Goal: Transaction & Acquisition: Purchase product/service

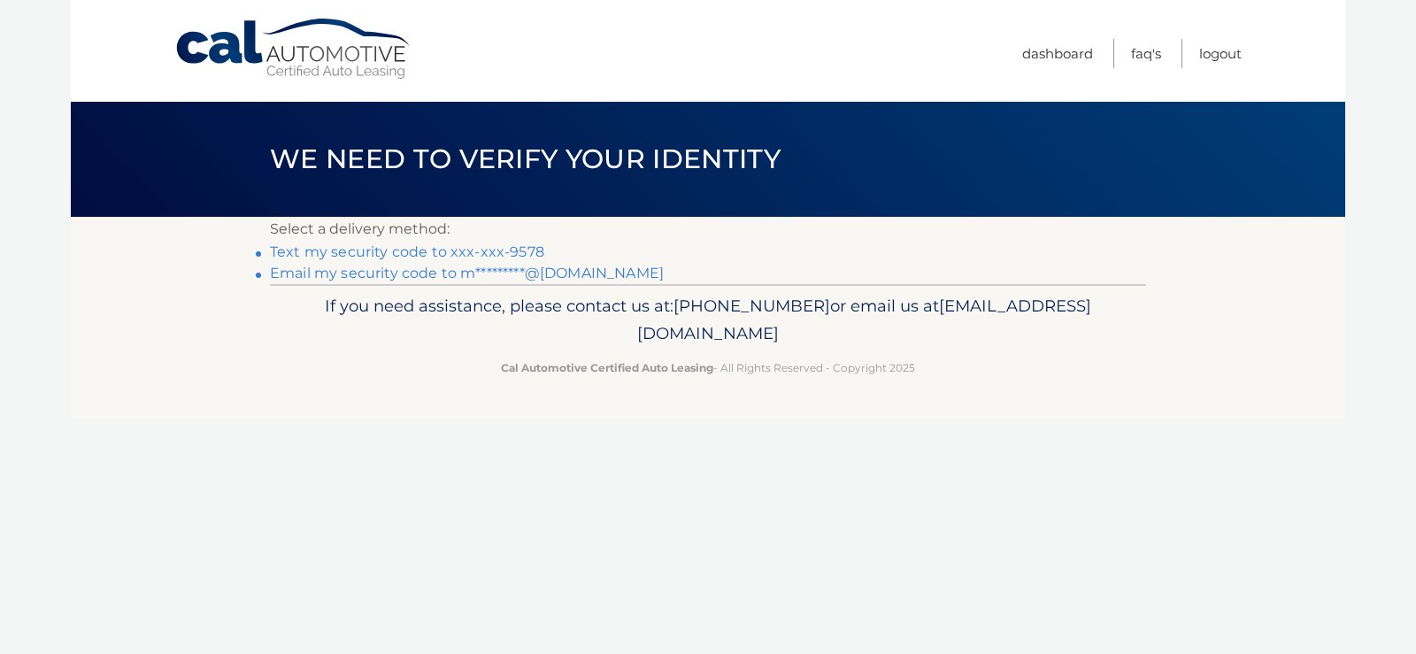
click at [410, 258] on link "Text my security code to xxx-xxx-9578" at bounding box center [407, 251] width 274 height 17
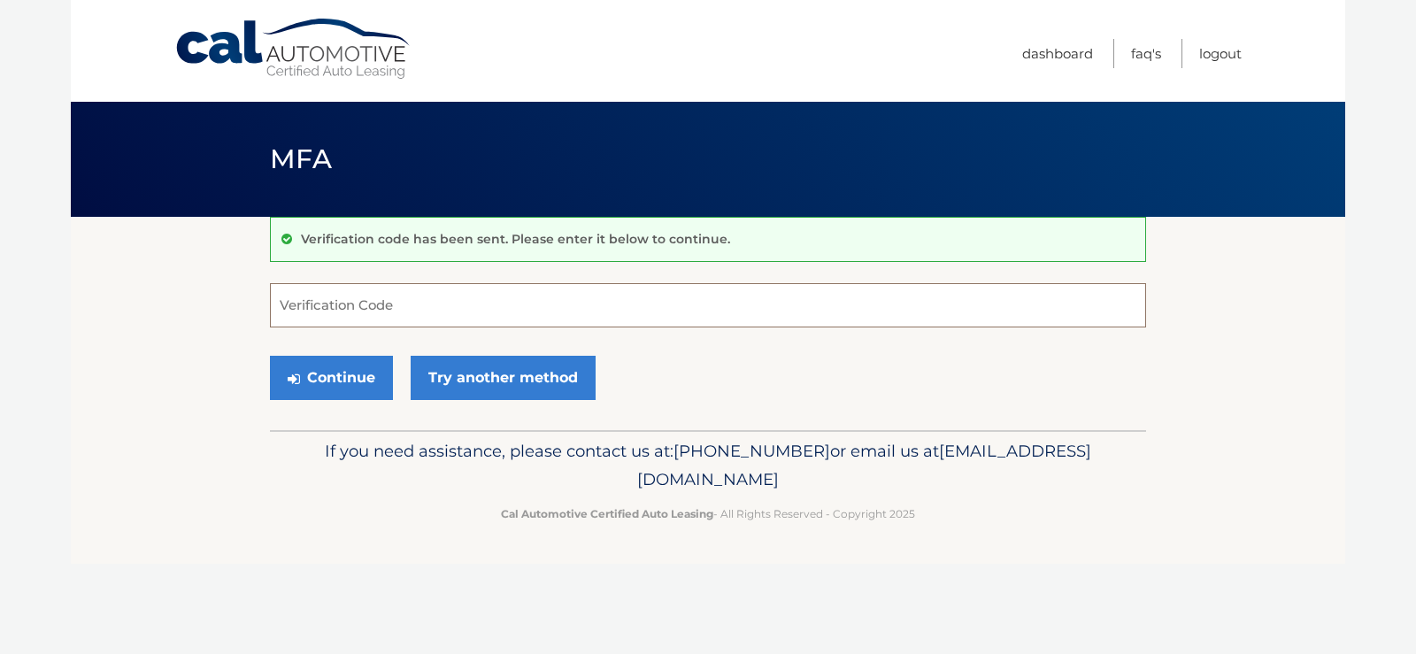
click at [347, 296] on input "Verification Code" at bounding box center [708, 305] width 876 height 44
click at [292, 295] on input "Verification Code" at bounding box center [708, 305] width 876 height 44
type input "062634"
click at [310, 376] on button "Continue" at bounding box center [331, 378] width 123 height 44
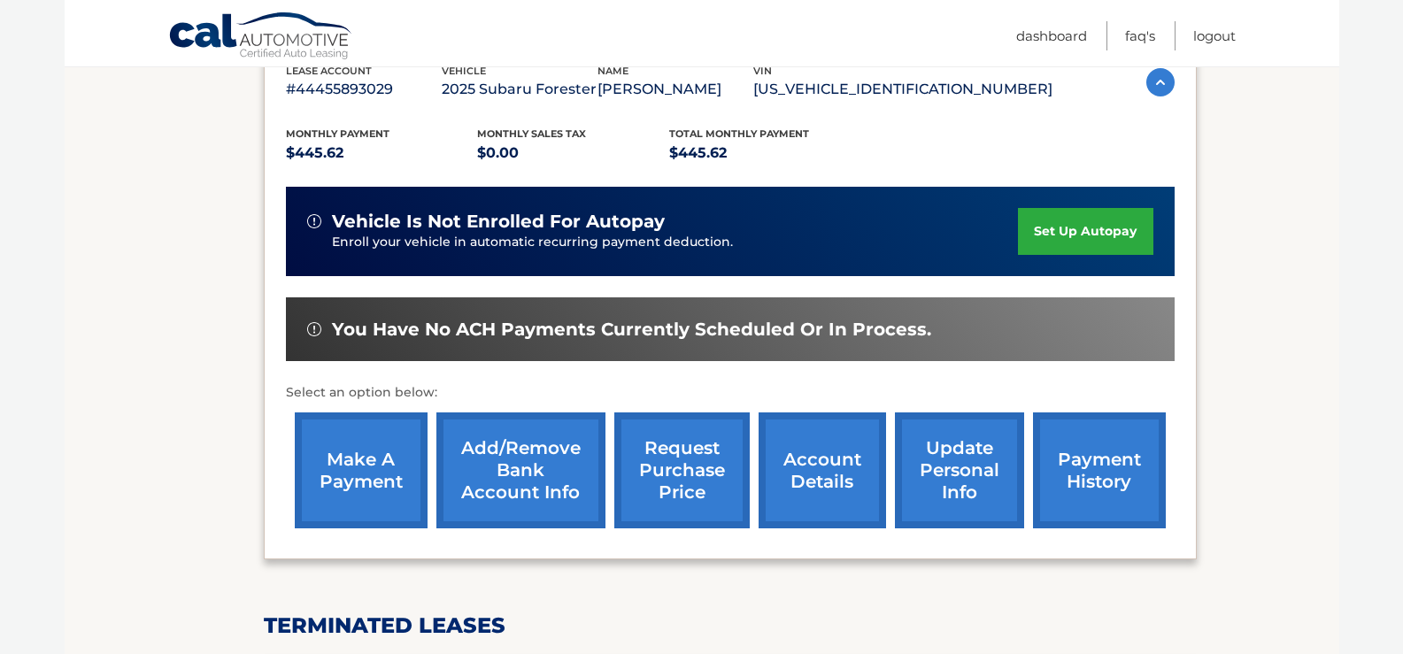
scroll to position [348, 0]
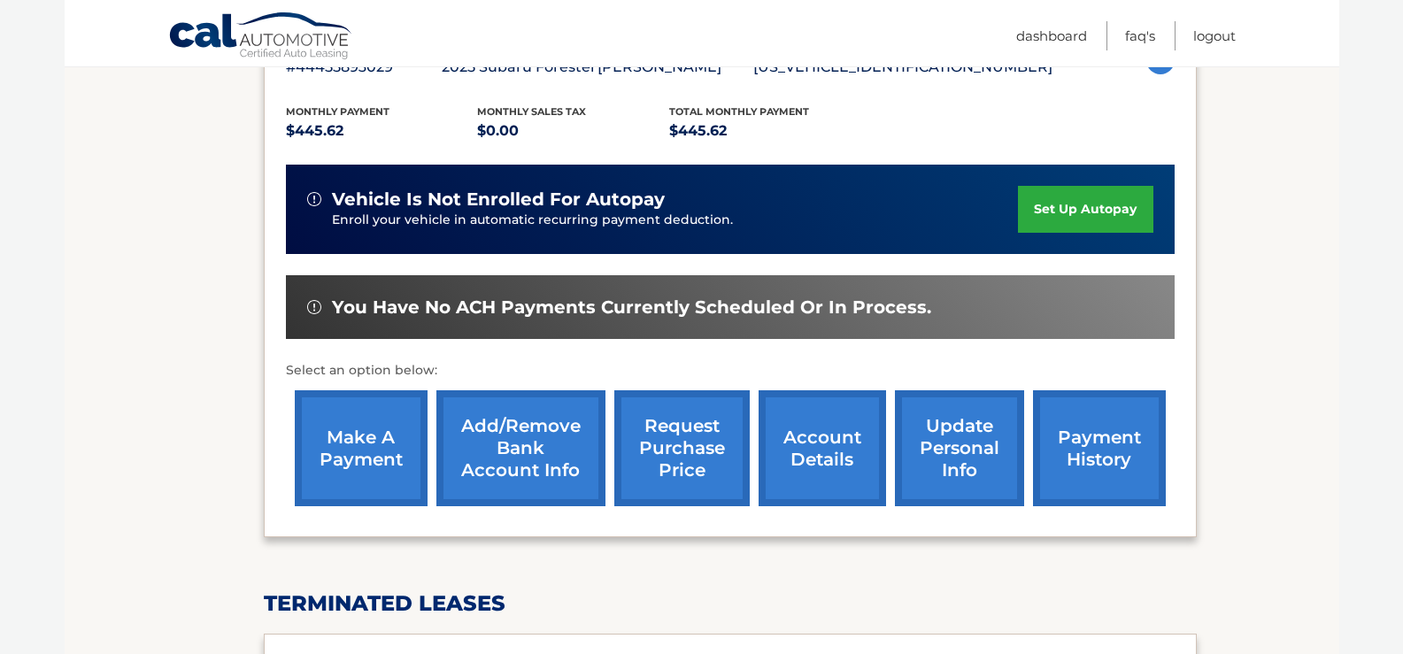
click at [331, 446] on link "make a payment" at bounding box center [361, 448] width 133 height 116
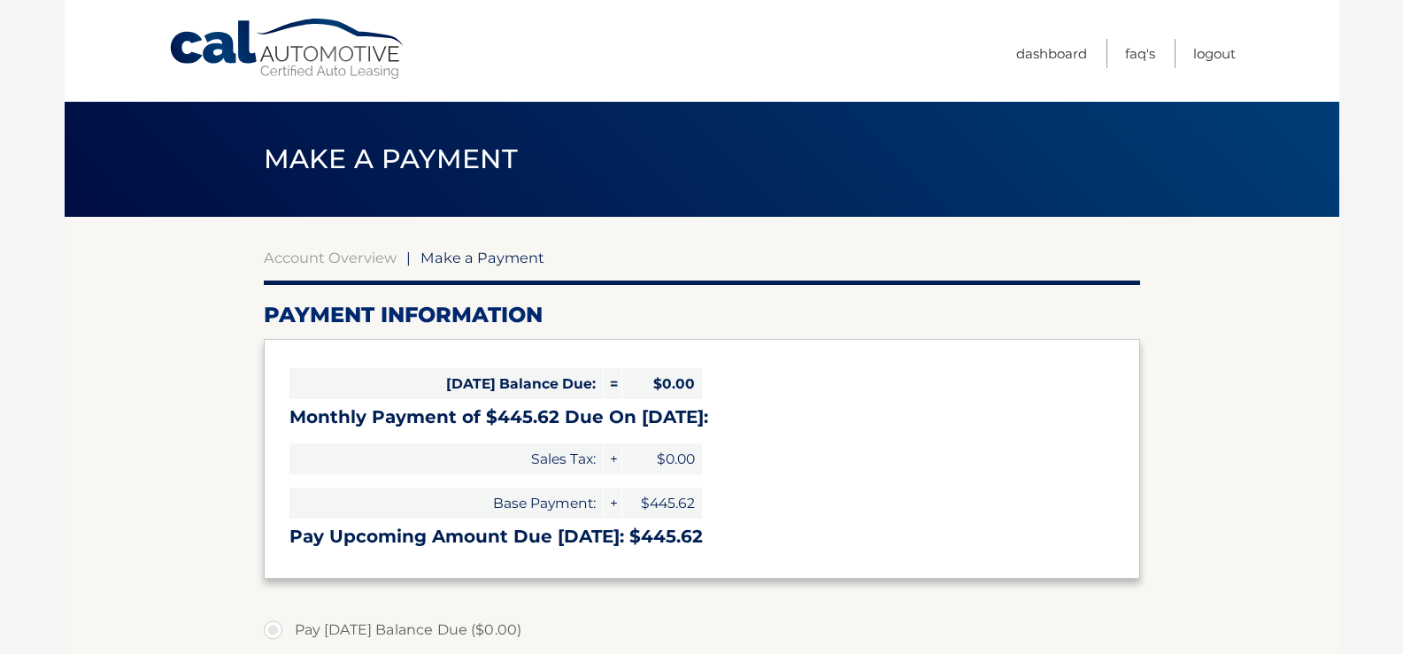
select select "ZWI3MDA0ODYtNjM1Yi00MWZlLWE5YTgtOGQyOWRiZTRmMDYz"
click at [330, 446] on span "Sales Tax:" at bounding box center [445, 458] width 313 height 31
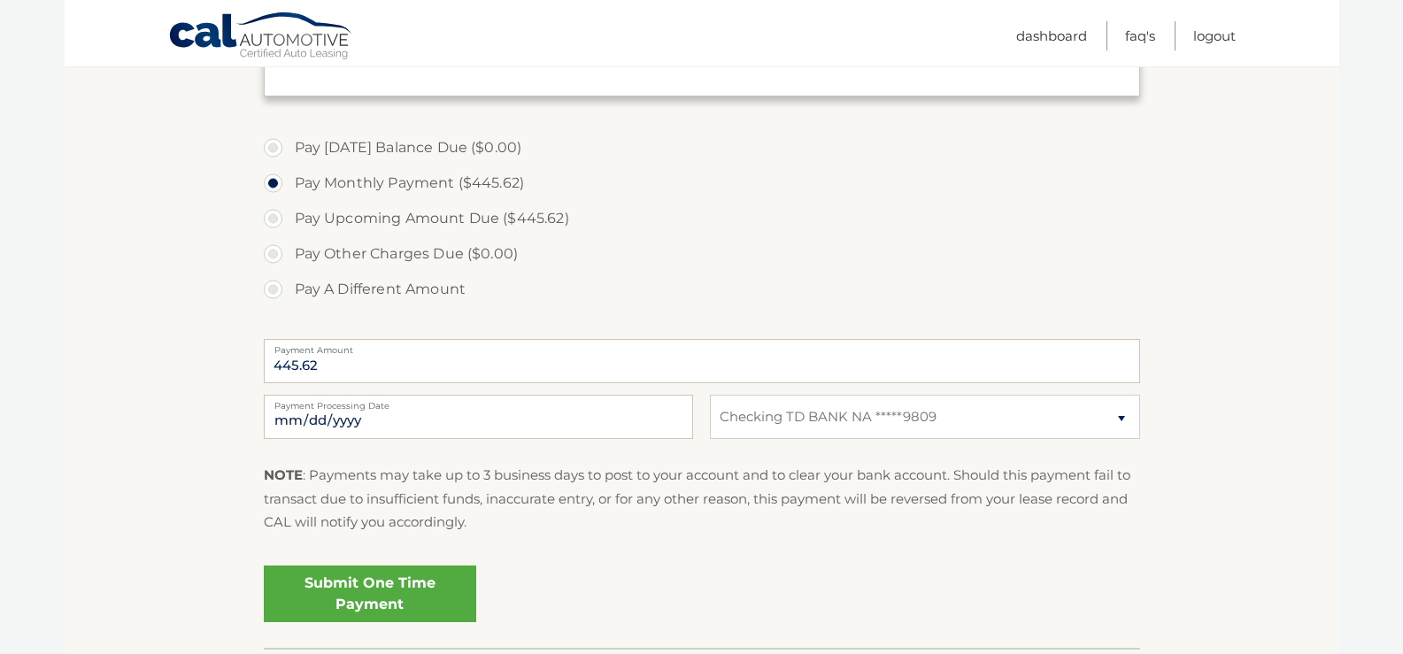
scroll to position [398, 0]
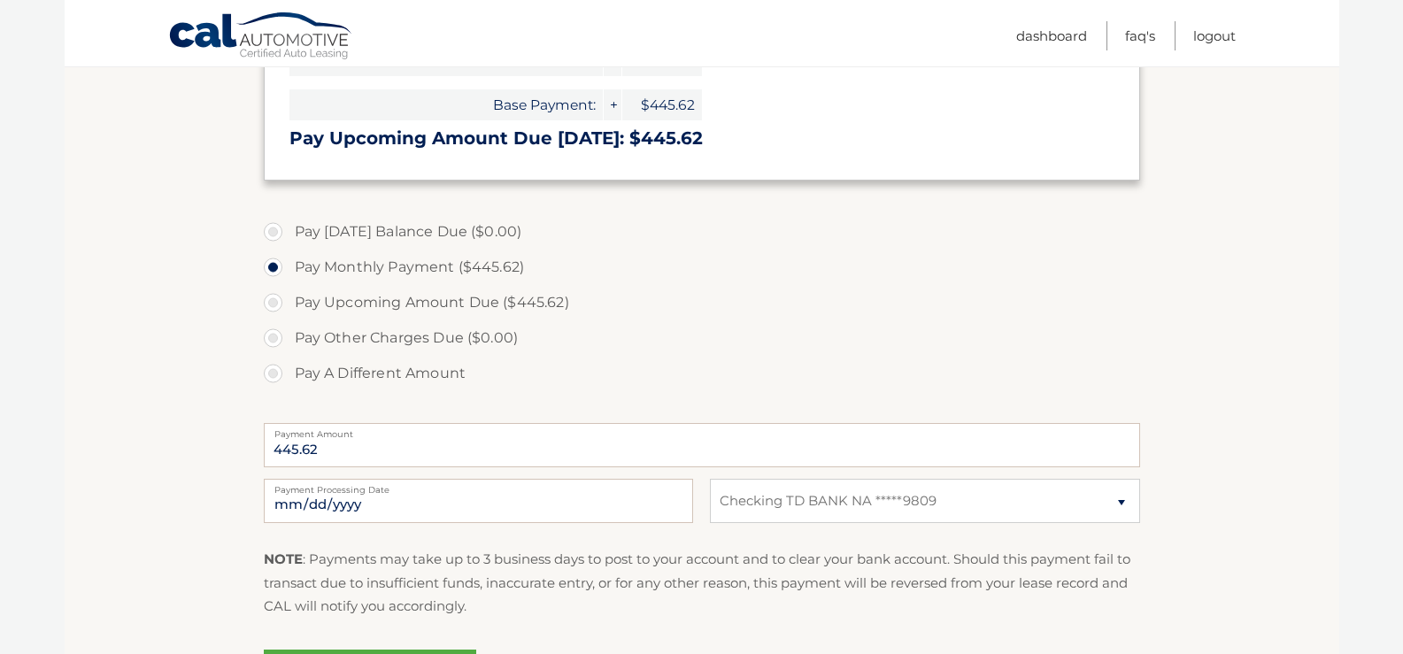
click at [706, 340] on label "Pay Other Charges Due ($0.00)" at bounding box center [702, 337] width 876 height 35
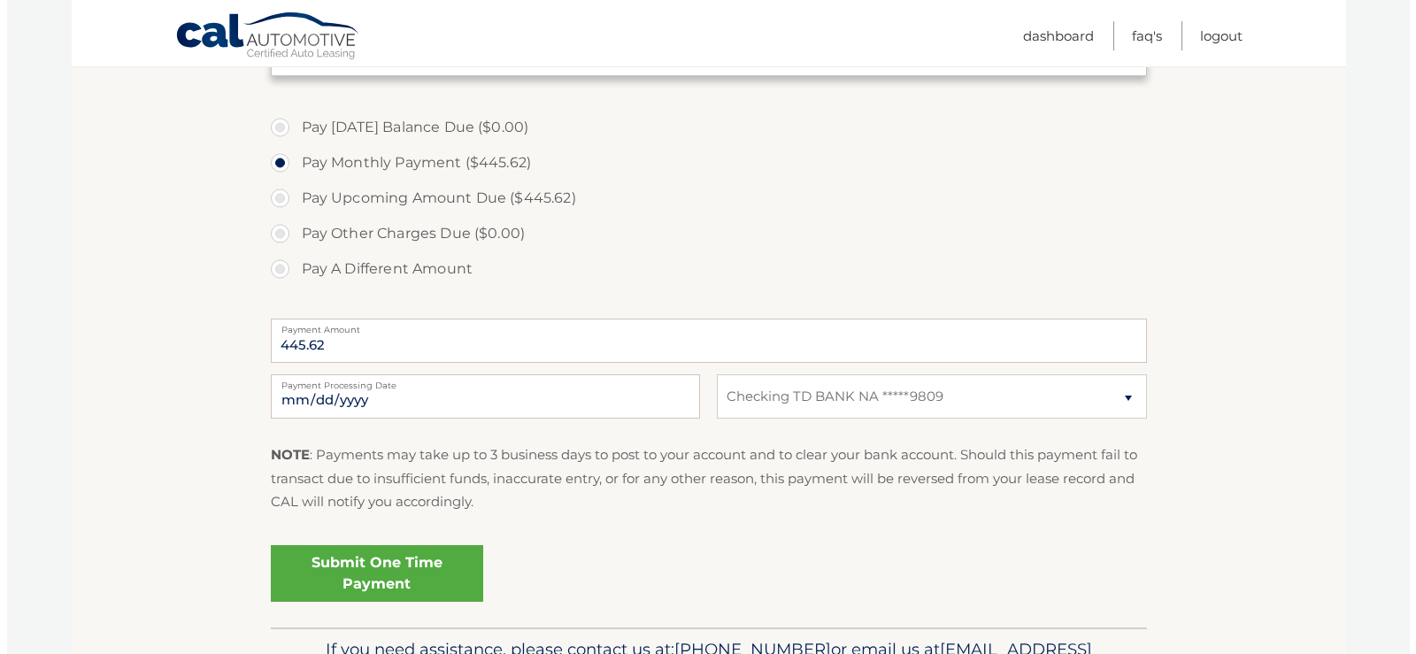
scroll to position [558, 0]
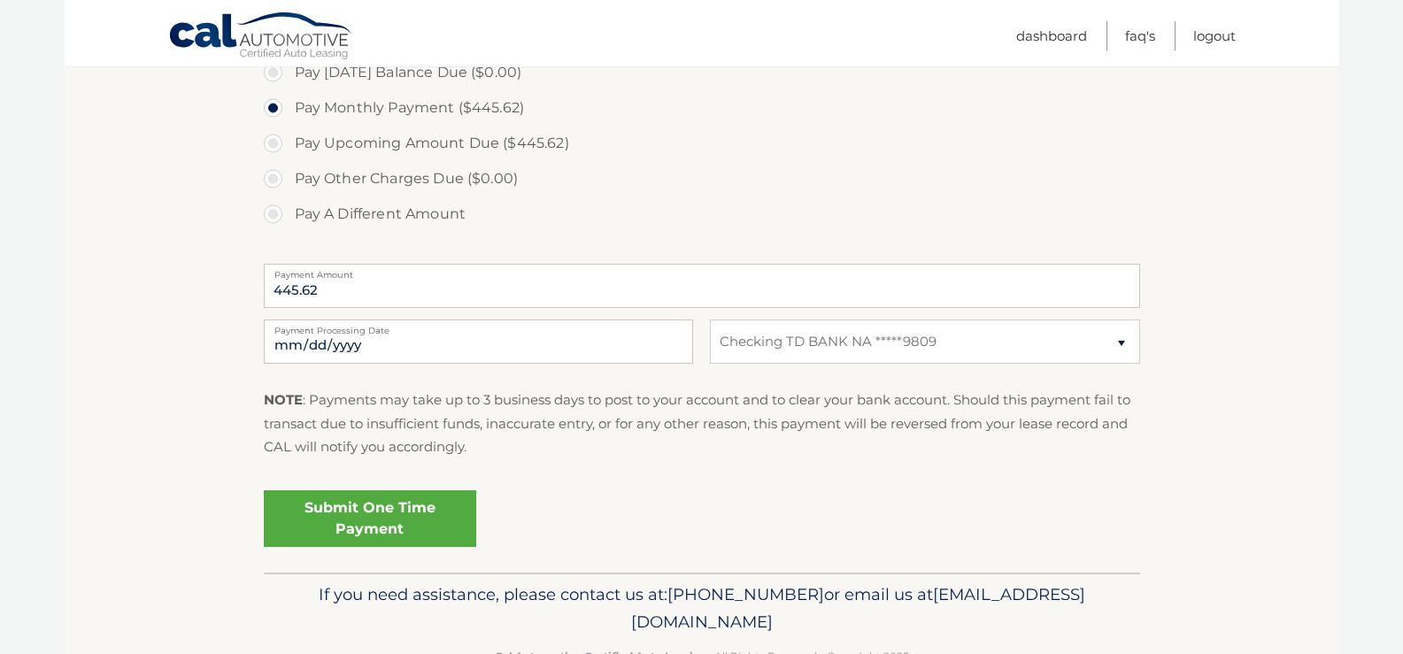
click at [385, 520] on link "Submit One Time Payment" at bounding box center [370, 518] width 212 height 57
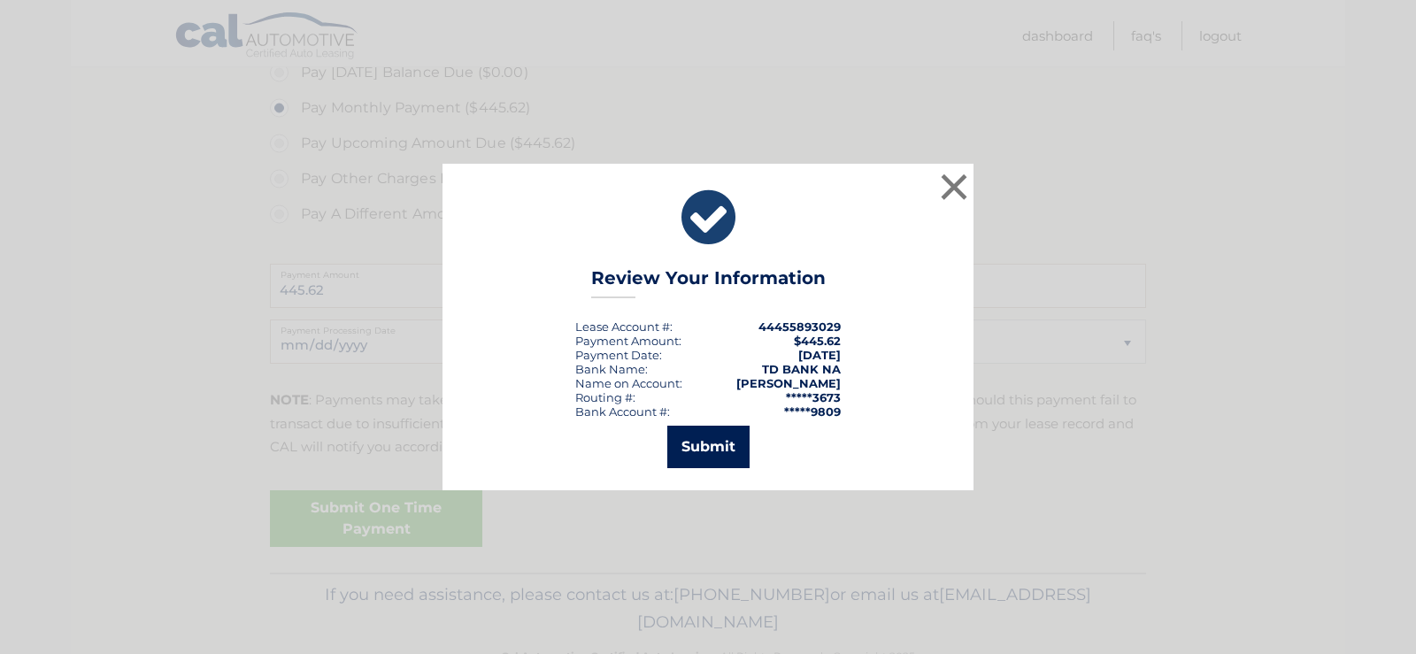
click at [715, 455] on button "Submit" at bounding box center [708, 447] width 82 height 42
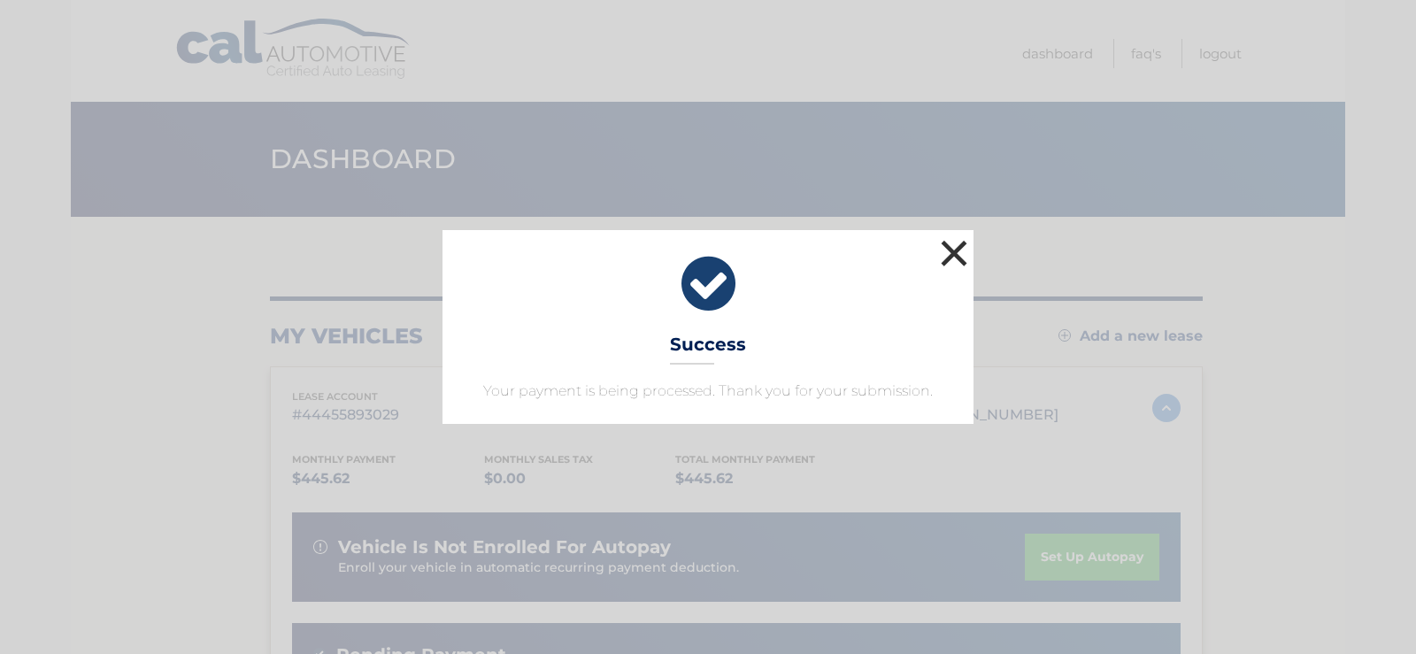
click at [959, 253] on button "×" at bounding box center [953, 252] width 35 height 35
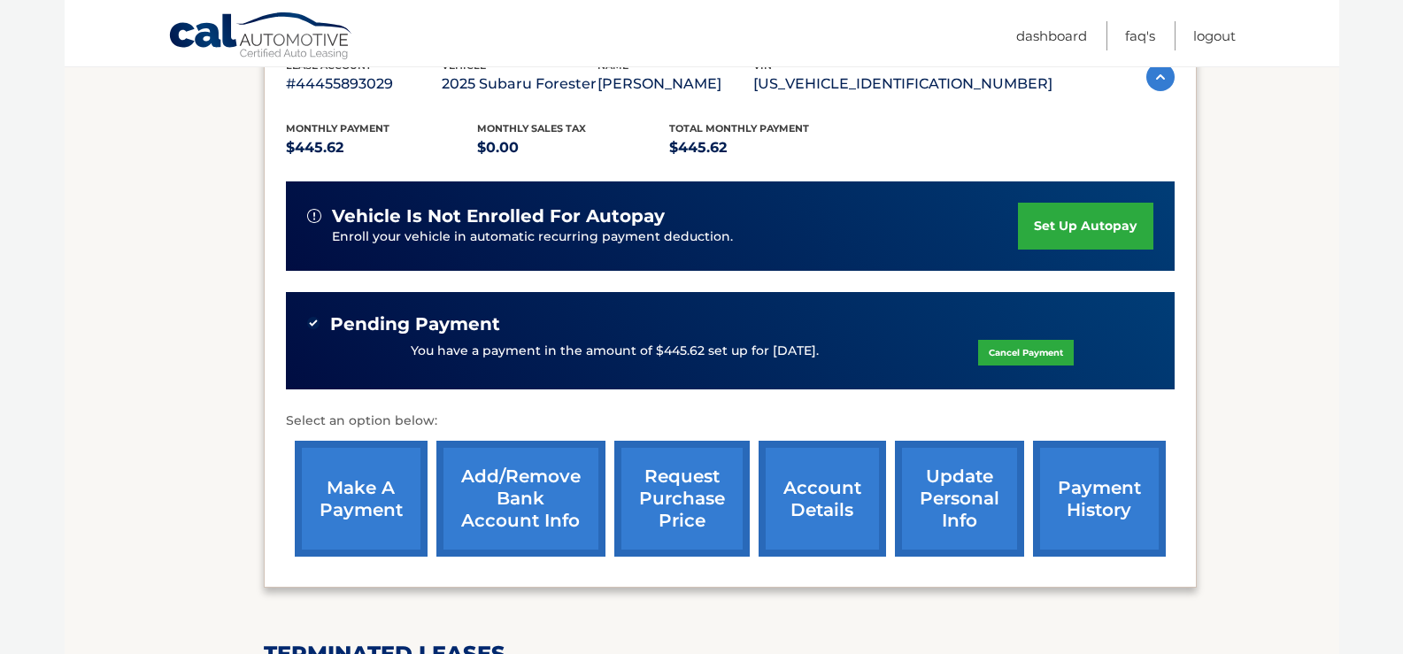
scroll to position [360, 0]
